Goal: Task Accomplishment & Management: Use online tool/utility

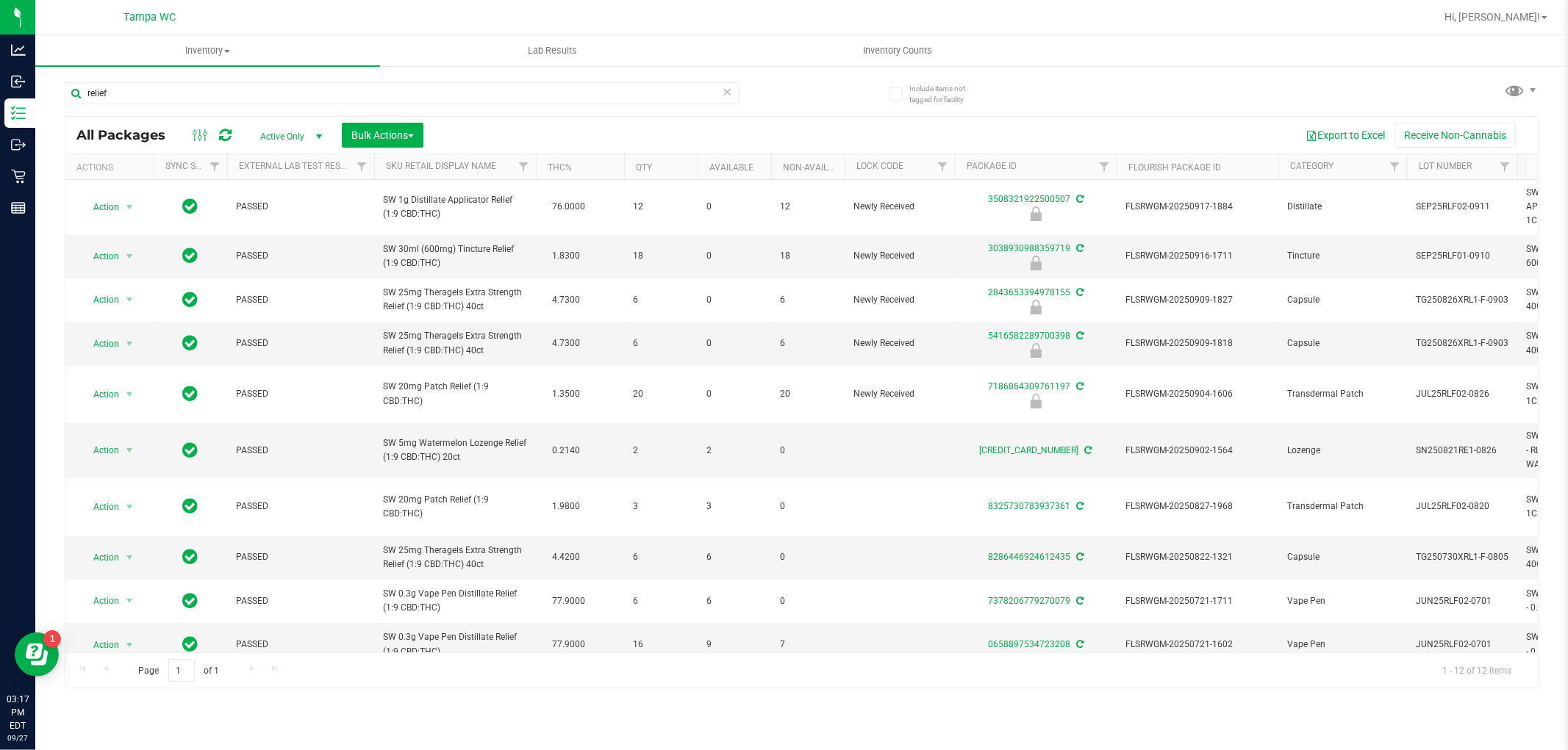
click at [730, 87] on icon at bounding box center [728, 91] width 10 height 17
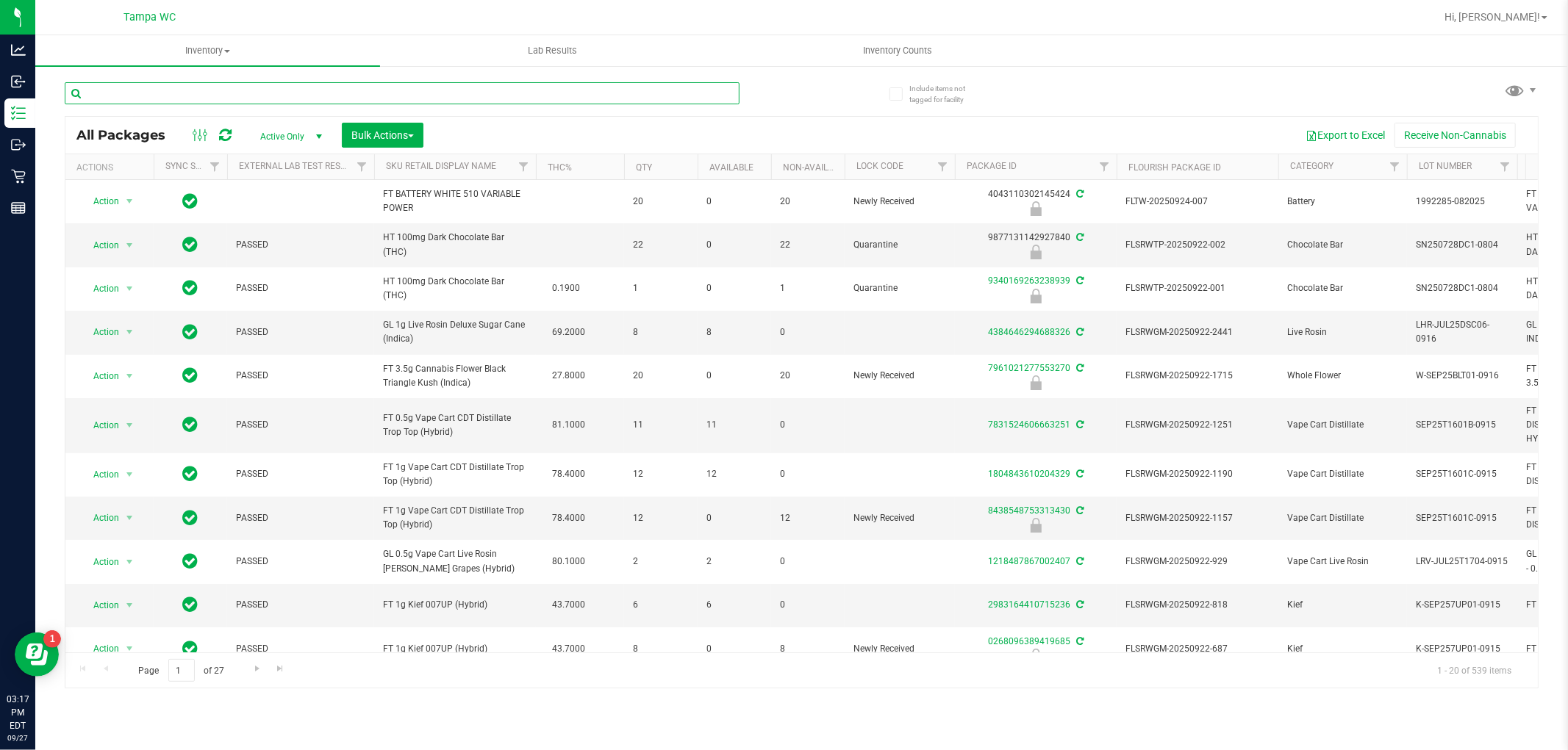
click at [499, 84] on input "text" at bounding box center [402, 93] width 675 height 22
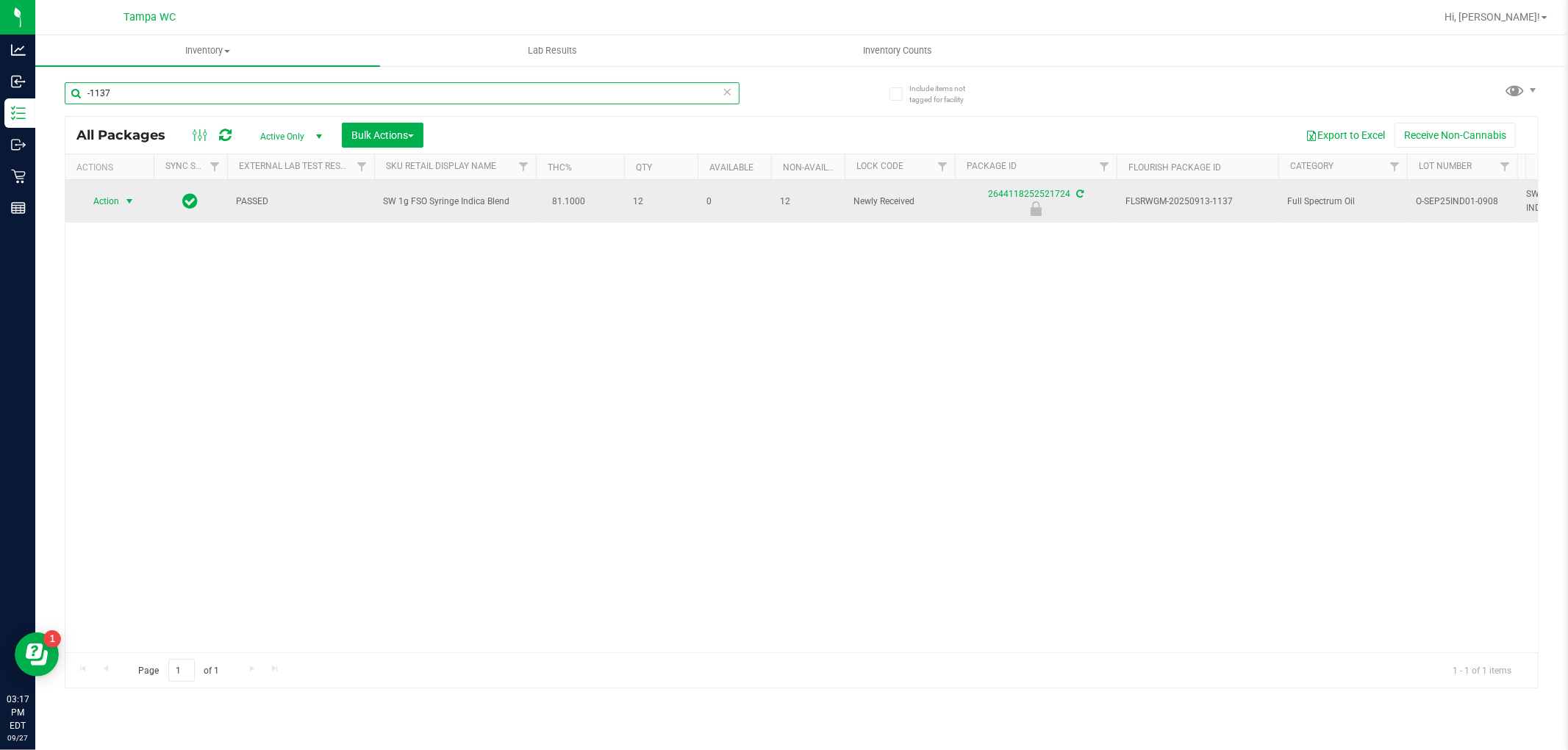
type input "-1137"
click at [122, 195] on span "select" at bounding box center [129, 202] width 18 height 21
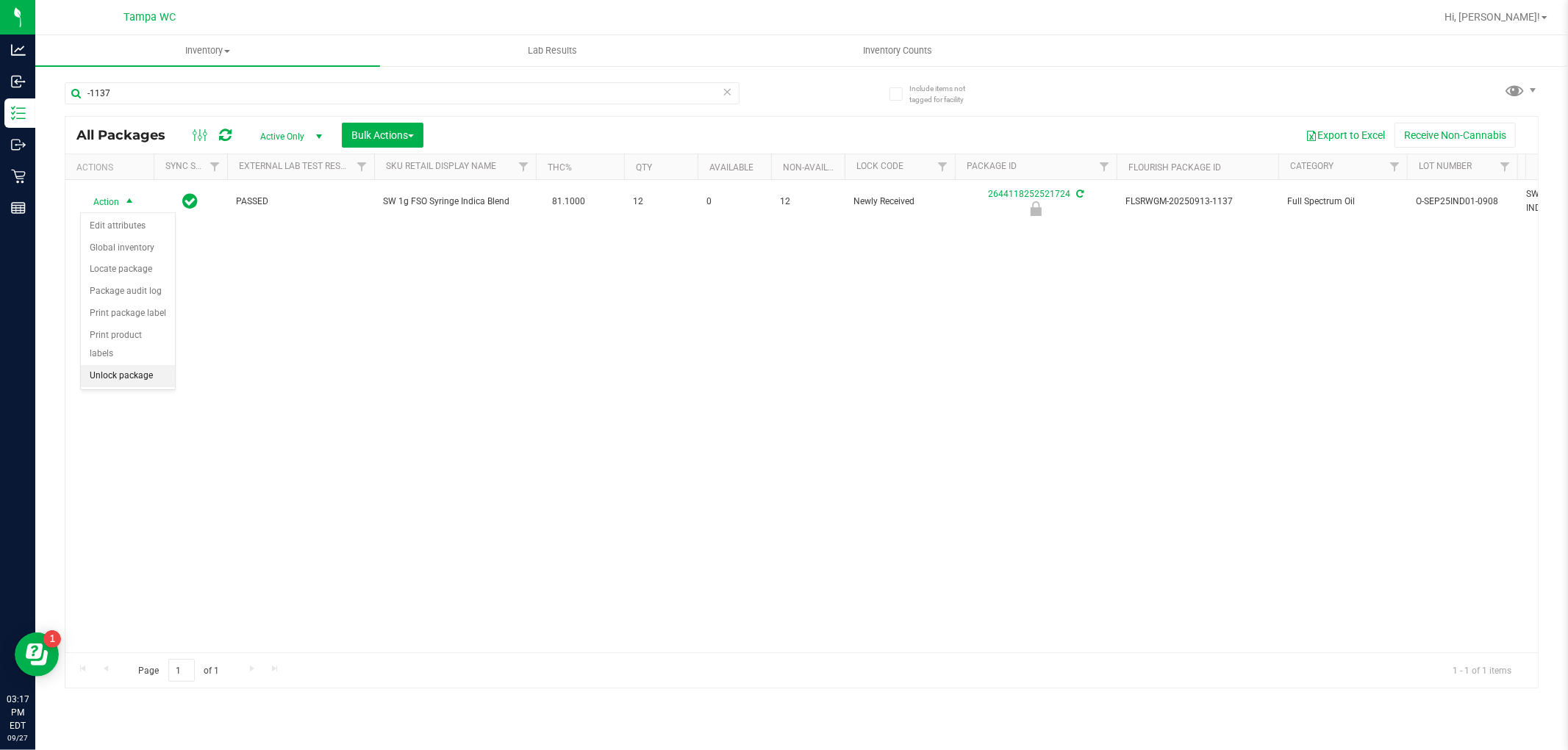
click at [140, 372] on li "Unlock package" at bounding box center [128, 377] width 94 height 22
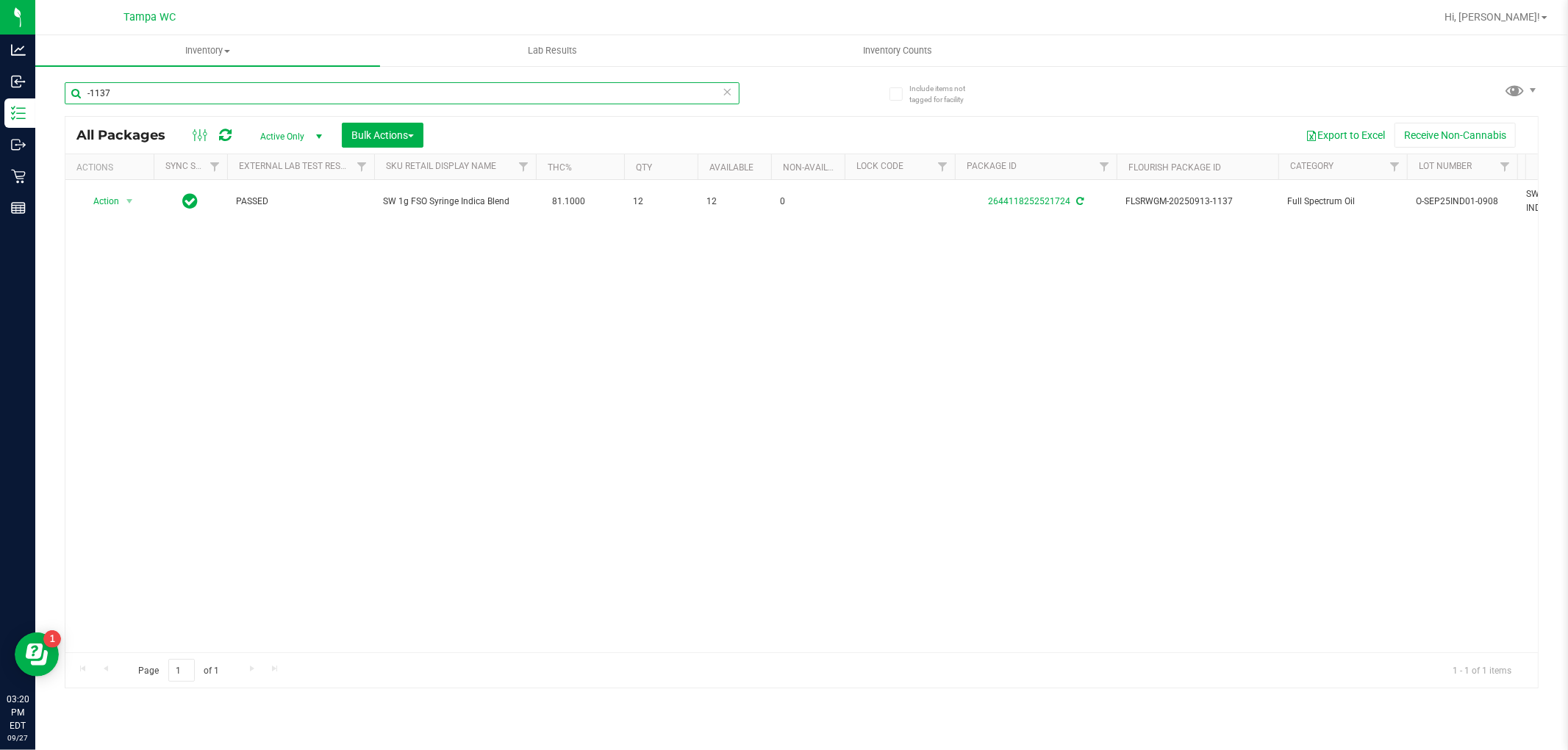
drag, startPoint x: 718, startPoint y: 84, endPoint x: 724, endPoint y: 89, distance: 7.8
click at [722, 88] on div "-1137" at bounding box center [402, 93] width 675 height 22
click at [724, 89] on icon at bounding box center [728, 91] width 10 height 17
click at [673, 100] on input "text" at bounding box center [402, 93] width 675 height 22
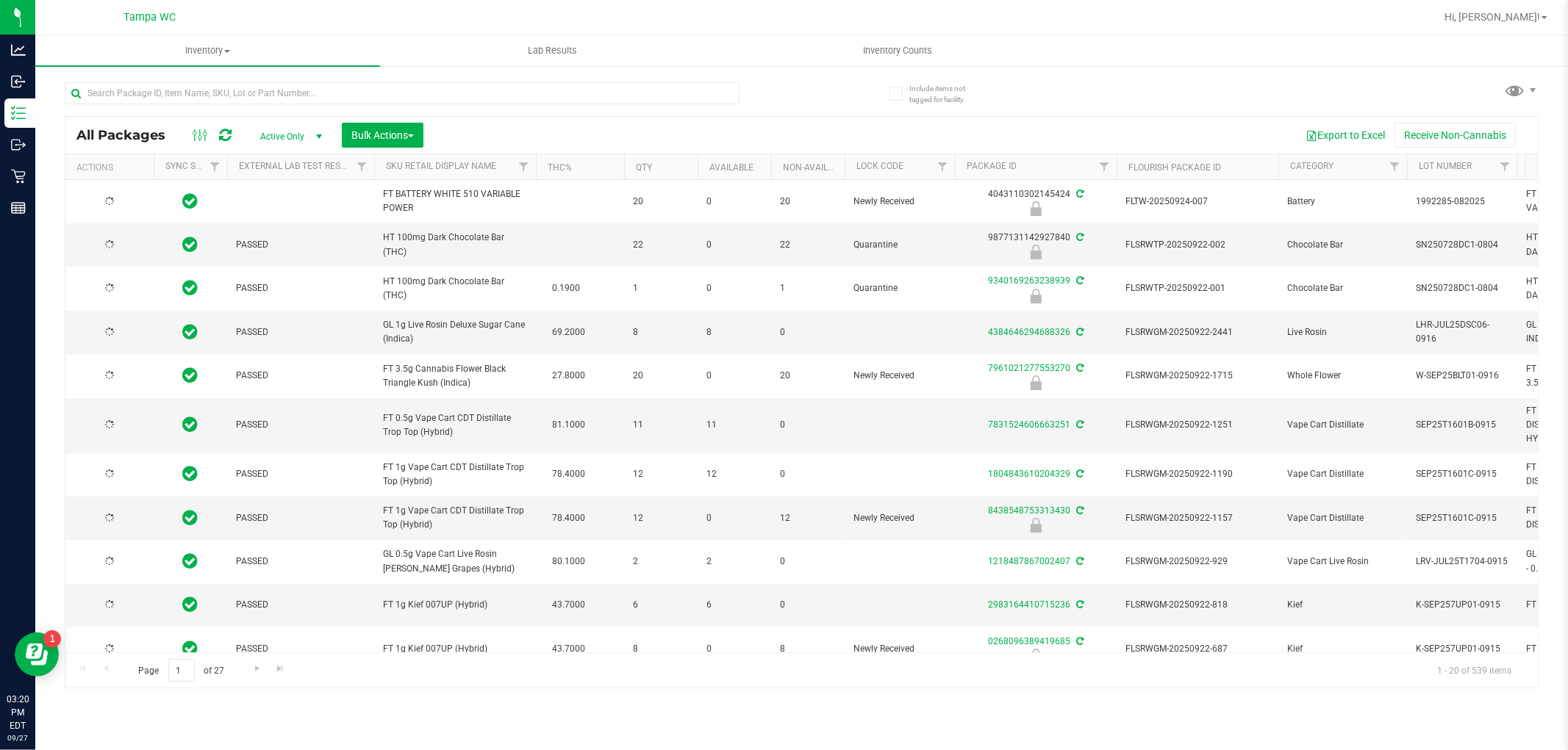
click at [668, 106] on div at bounding box center [402, 98] width 675 height 34
click at [668, 103] on input "text" at bounding box center [402, 93] width 675 height 22
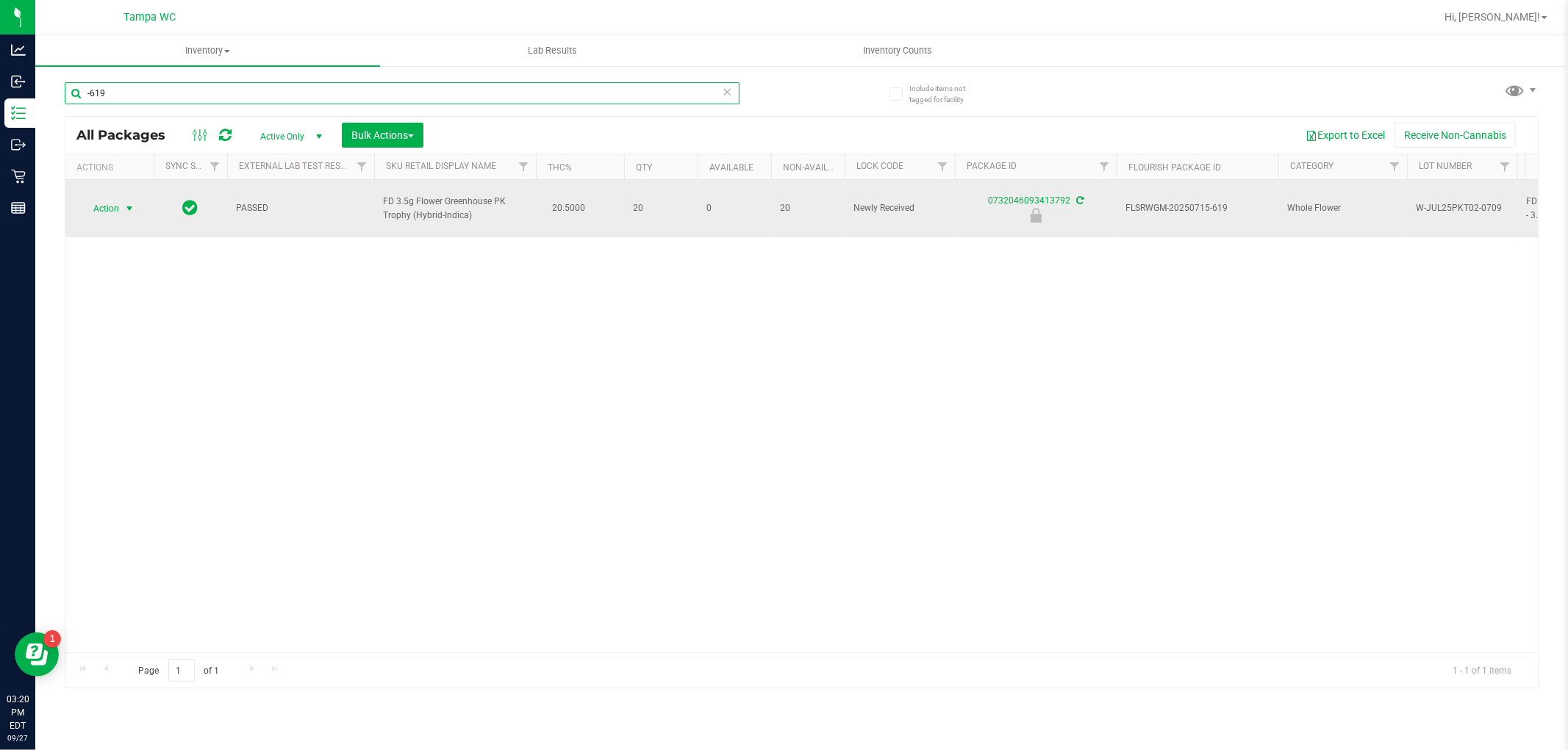
type input "-619"
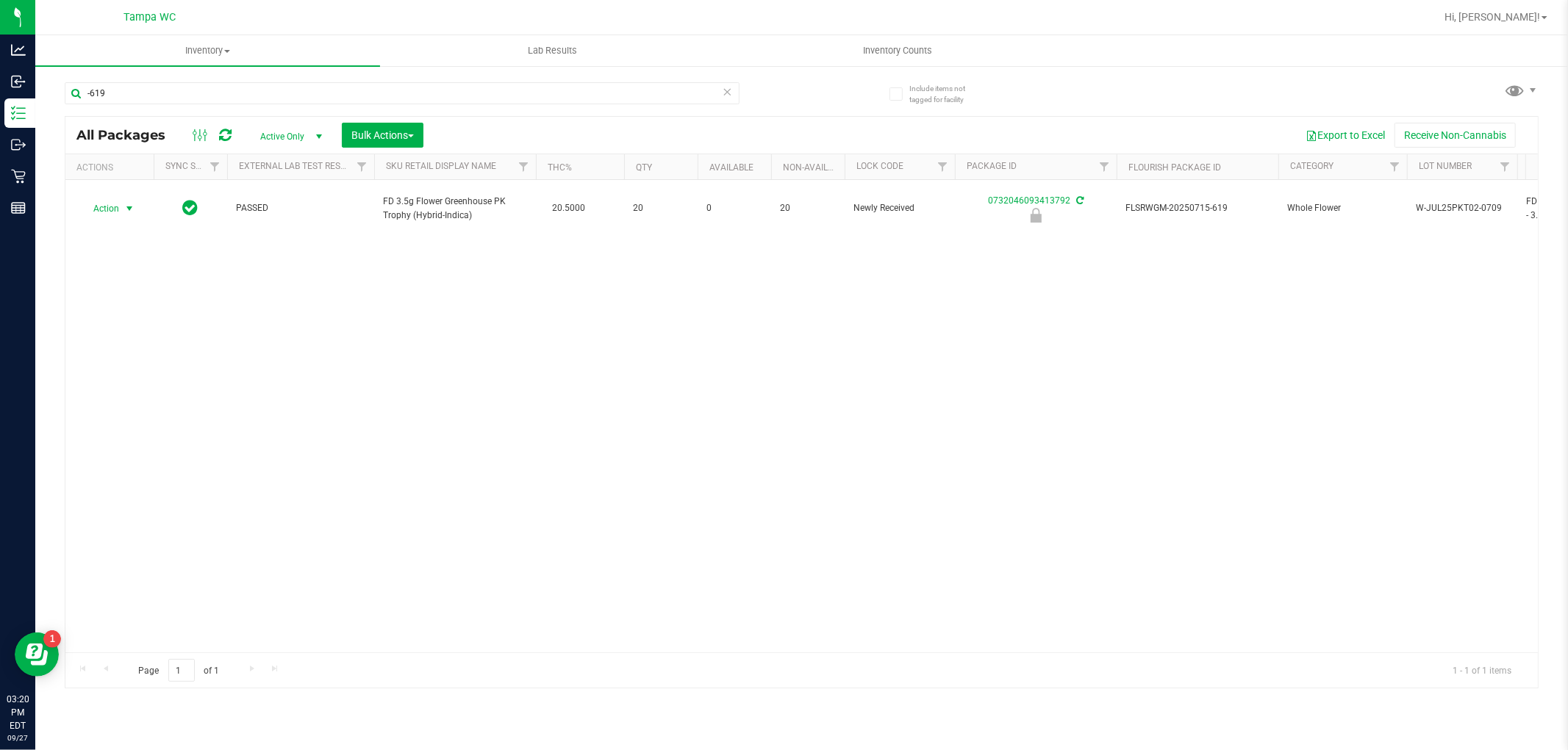
drag, startPoint x: 120, startPoint y: 201, endPoint x: 127, endPoint y: 253, distance: 52.5
click at [121, 203] on span "select" at bounding box center [129, 209] width 18 height 21
click at [150, 376] on li "Unlock package" at bounding box center [128, 377] width 94 height 22
